Goal: Check status: Check status

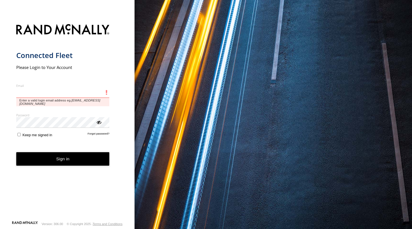
type input "**********"
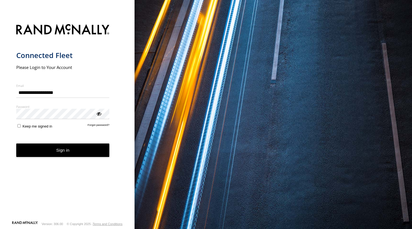
click at [67, 153] on button "Sign in" at bounding box center [62, 150] width 93 height 14
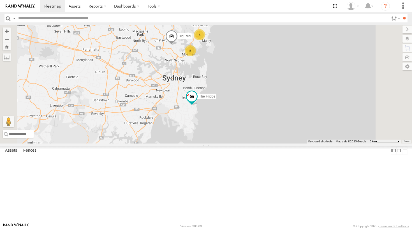
drag, startPoint x: 265, startPoint y: 126, endPoint x: 247, endPoint y: 77, distance: 52.2
click at [178, 45] on span at bounding box center [171, 37] width 12 height 15
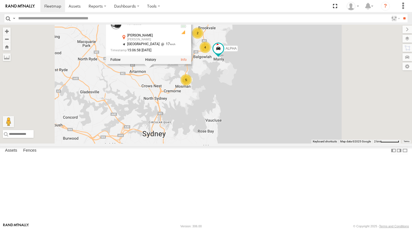
drag, startPoint x: 256, startPoint y: 89, endPoint x: 246, endPoint y: 119, distance: 31.5
click at [246, 119] on div "Ferrari The Fridge Big Red Big Red All Assets [PERSON_NAME] [PERSON_NAME] -33.8…" at bounding box center [206, 84] width 412 height 119
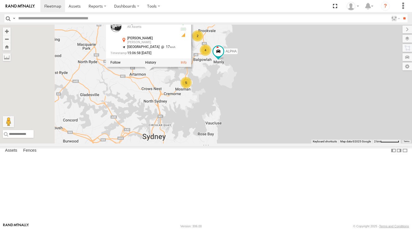
click at [260, 115] on div "Ferrari The Fridge Big Red Big Red All Assets [PERSON_NAME] [PERSON_NAME] -33.8…" at bounding box center [206, 84] width 412 height 119
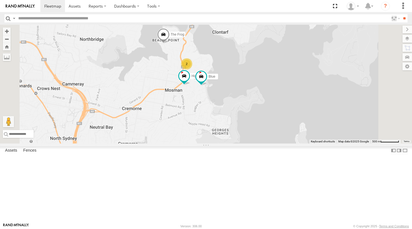
drag, startPoint x: 261, startPoint y: 143, endPoint x: 265, endPoint y: 95, distance: 48.3
click at [265, 95] on div "Ferrari The Fridge Big Red ALPHA Hippo Blue DELTA Troopie The Frog Moe 2" at bounding box center [206, 84] width 412 height 119
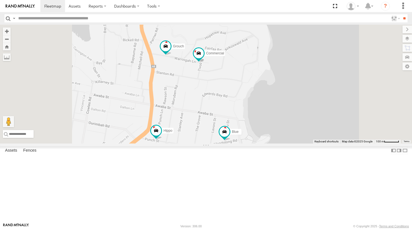
drag, startPoint x: 245, startPoint y: 132, endPoint x: 250, endPoint y: 107, distance: 25.8
click at [250, 107] on div "Ferrari The Fridge Big Red ALPHA Hippo Blue DELTA Troopie The Frog Moe Grouch C…" at bounding box center [206, 84] width 412 height 119
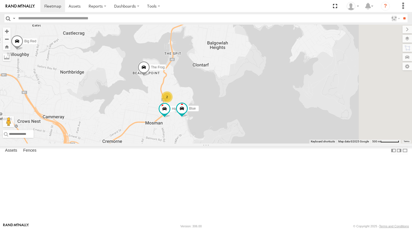
drag, startPoint x: 225, startPoint y: 105, endPoint x: 219, endPoint y: 142, distance: 37.8
click at [219, 142] on div "Ferrari The Fridge Big Red ALPHA Hippo Blue DELTA Troopie The Frog Moe 2" at bounding box center [206, 84] width 412 height 119
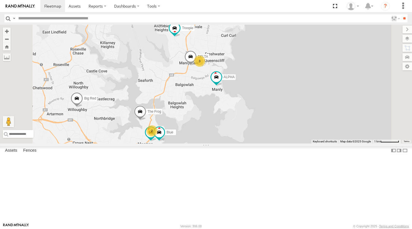
drag, startPoint x: 224, startPoint y: 114, endPoint x: 199, endPoint y: 160, distance: 52.4
click at [199, 143] on div "Ferrari The Fridge Big Red ALPHA Hippo Blue DELTA Troopie The Frog Moe 2 3" at bounding box center [206, 84] width 412 height 119
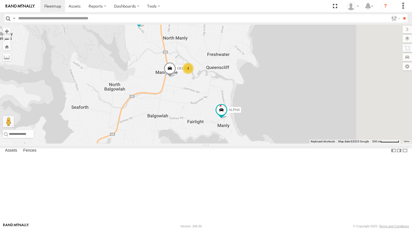
drag, startPoint x: 280, startPoint y: 103, endPoint x: 247, endPoint y: 130, distance: 43.5
click at [247, 130] on div "Ferrari The Fridge Big Red ALPHA Hippo Blue DELTA Troopie The Frog Moe 2 3" at bounding box center [206, 84] width 412 height 119
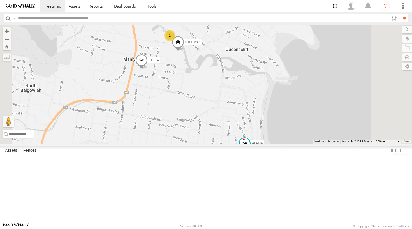
drag, startPoint x: 255, startPoint y: 124, endPoint x: 221, endPoint y: 118, distance: 33.9
click at [221, 118] on div "Ferrari The Fridge Big Red ALPHA Hippo Blue DELTA Troopie The Frog Moe Bin Dies…" at bounding box center [206, 84] width 412 height 119
